Goal: Task Accomplishment & Management: Use online tool/utility

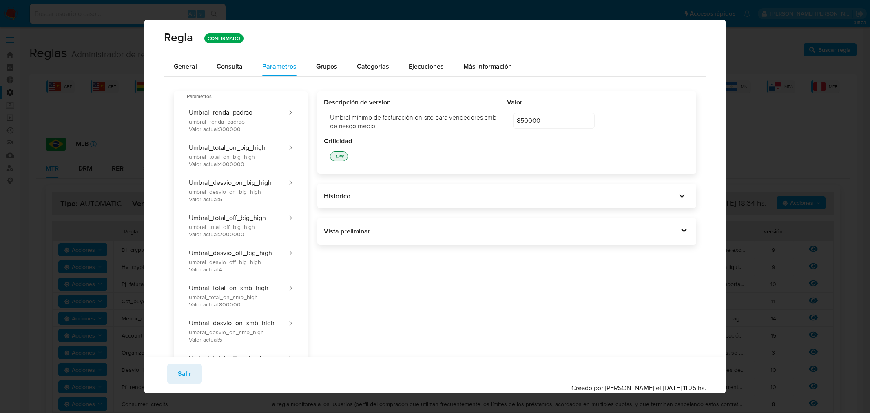
scroll to position [180, 0]
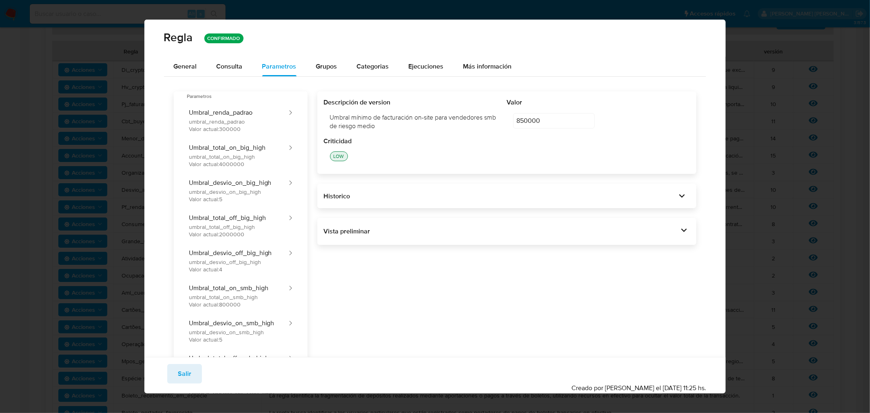
click at [191, 376] on button "Salir" at bounding box center [184, 374] width 35 height 20
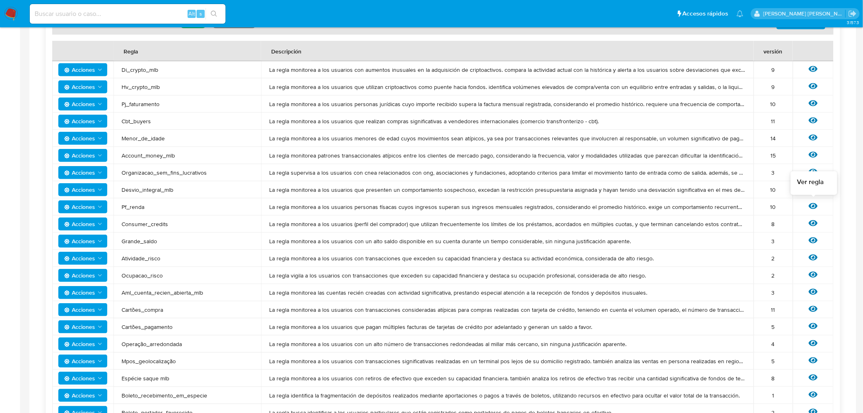
click at [817, 202] on icon at bounding box center [813, 206] width 9 height 9
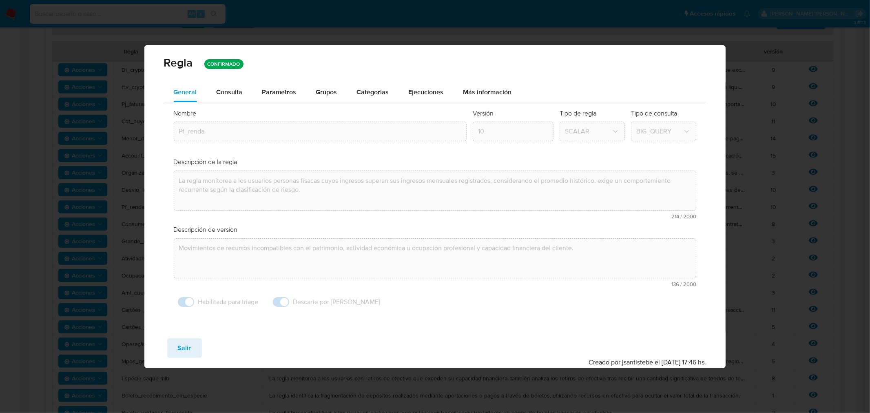
click at [190, 344] on button "Salir" at bounding box center [184, 348] width 35 height 20
type input "1"
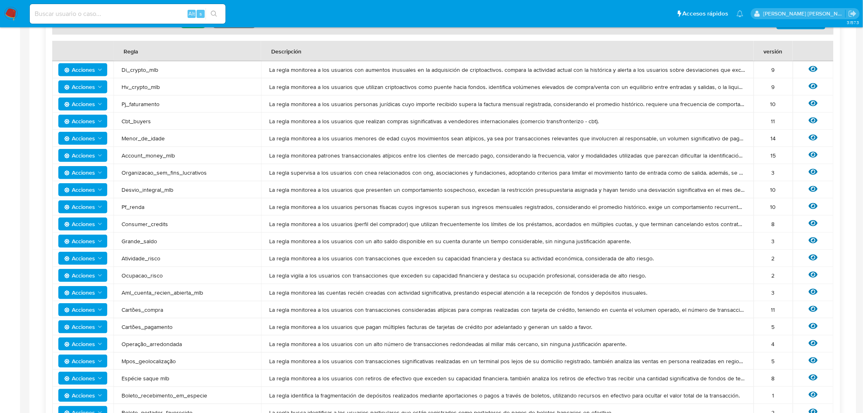
click at [100, 209] on icon "Acciones" at bounding box center [100, 207] width 7 height 7
click at [71, 250] on button "Ver historico" at bounding box center [82, 247] width 73 height 20
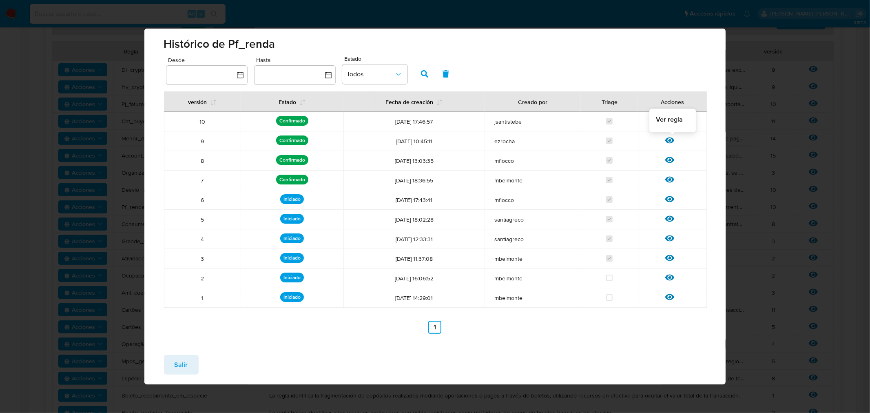
click at [667, 136] on icon at bounding box center [669, 140] width 9 height 9
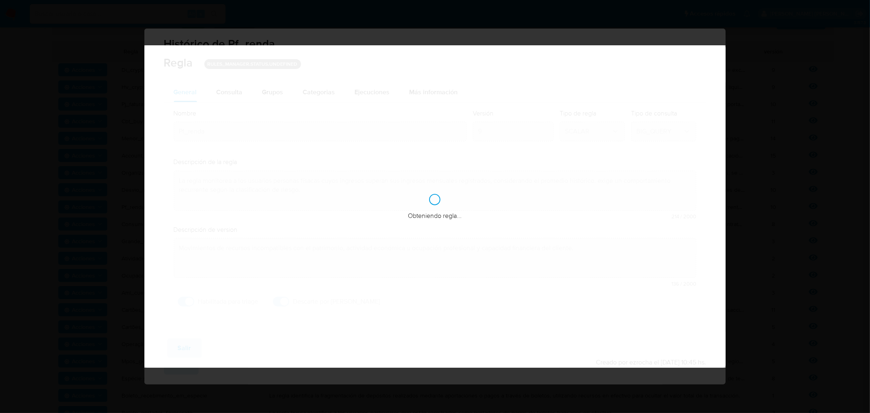
checkbox input "true"
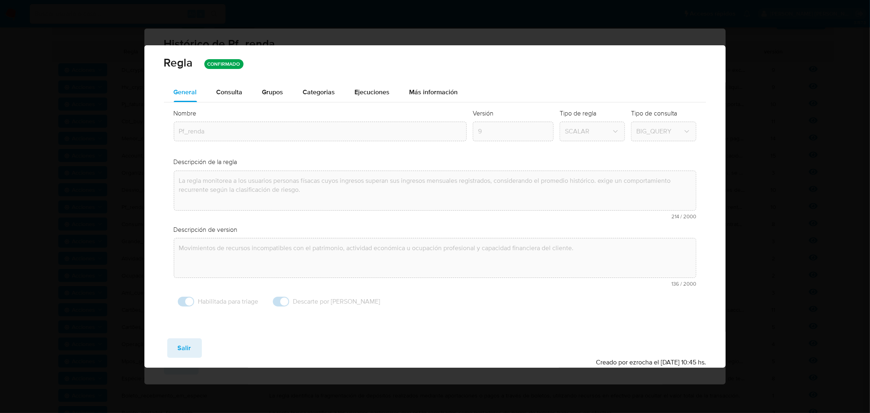
click at [229, 92] on span "Consulta" at bounding box center [230, 91] width 26 height 9
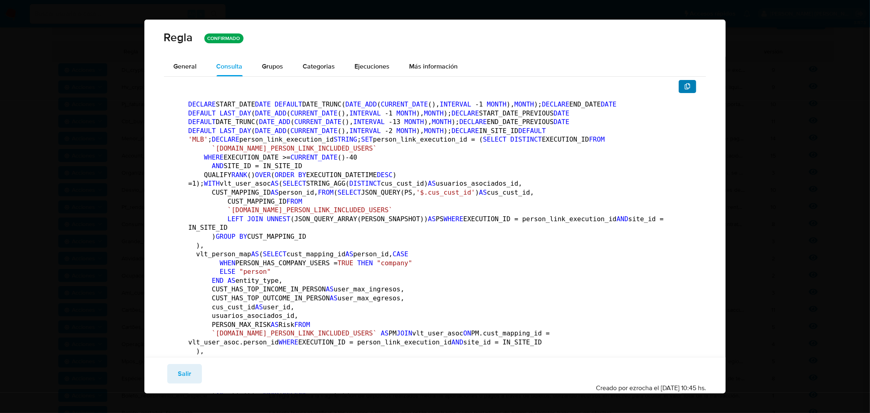
click at [685, 88] on icon "button" at bounding box center [688, 86] width 7 height 7
click at [679, 86] on button "button" at bounding box center [688, 86] width 18 height 13
click at [679, 84] on button "button" at bounding box center [688, 86] width 18 height 13
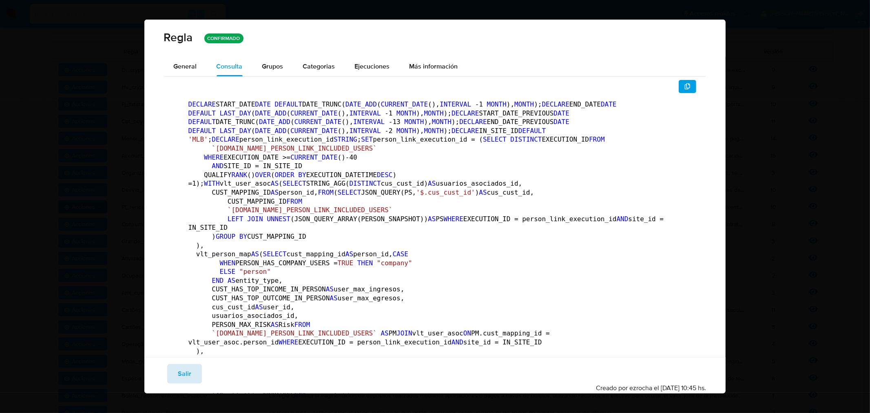
click at [185, 370] on span "Salir" at bounding box center [184, 374] width 13 height 18
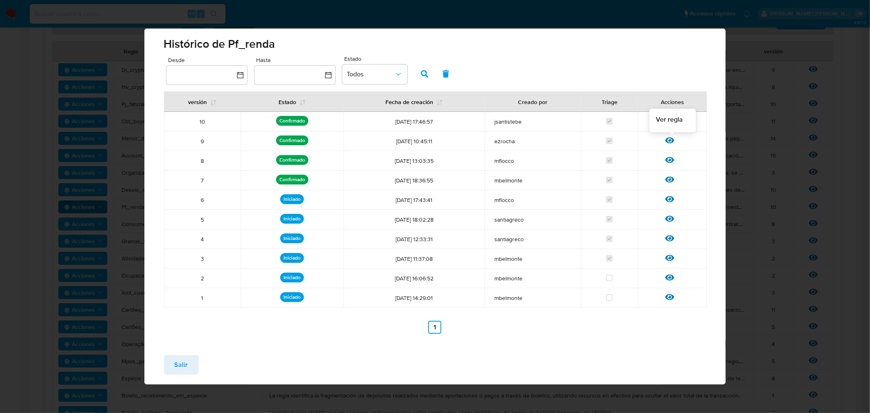
click at [669, 140] on icon at bounding box center [669, 140] width 9 height 9
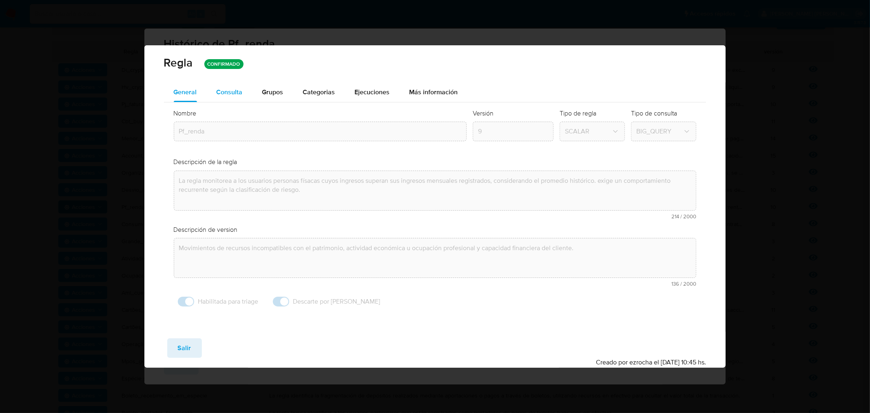
click at [219, 91] on span "Consulta" at bounding box center [230, 91] width 26 height 9
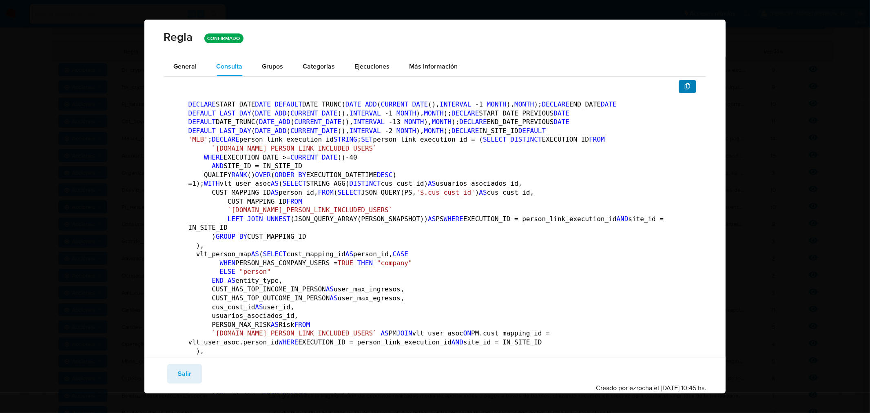
click at [685, 87] on icon "button" at bounding box center [688, 86] width 7 height 7
